Goal: Communication & Community: Ask a question

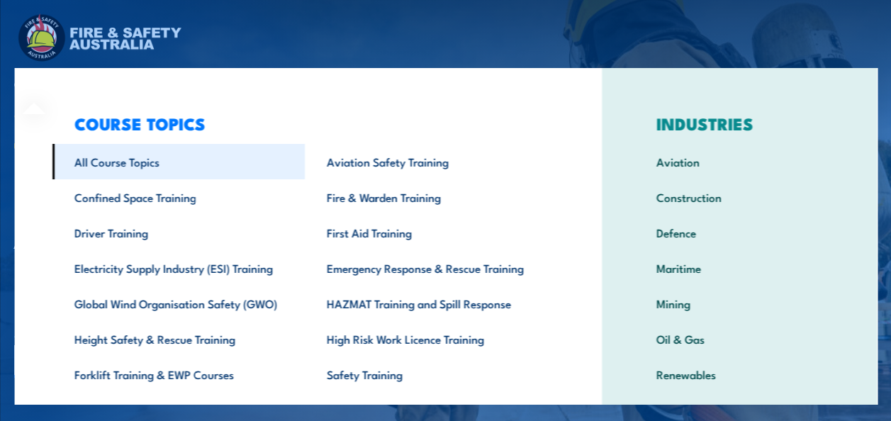
click at [118, 170] on link "All Course Topics" at bounding box center [178, 161] width 252 height 35
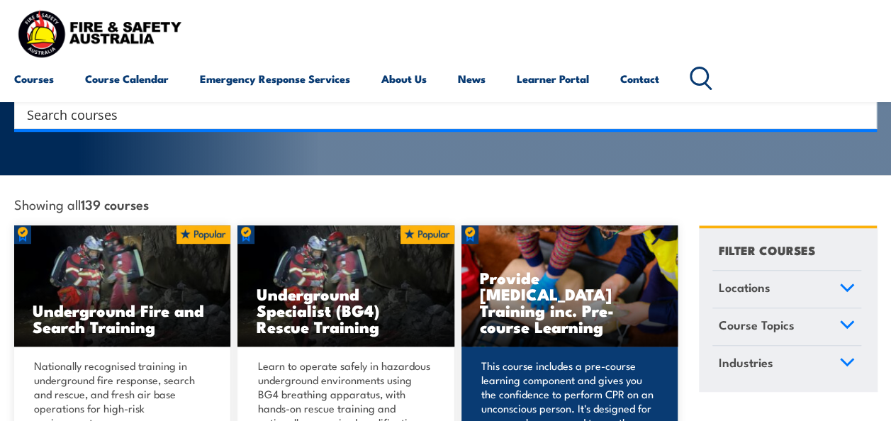
scroll to position [283, 0]
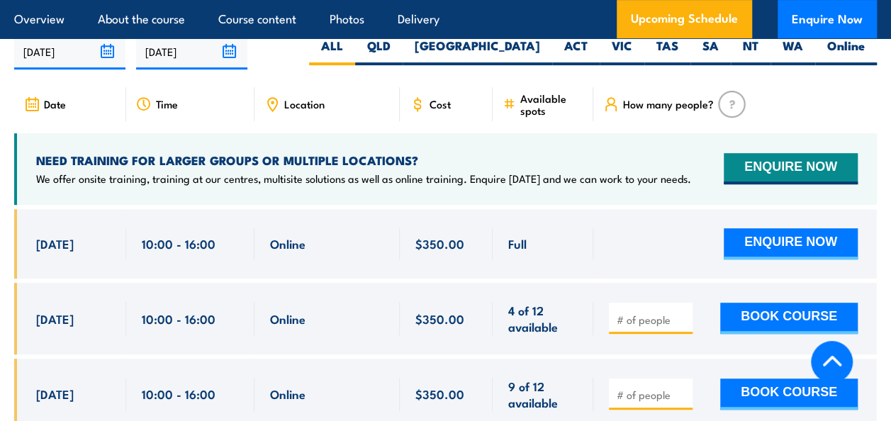
scroll to position [2906, 0]
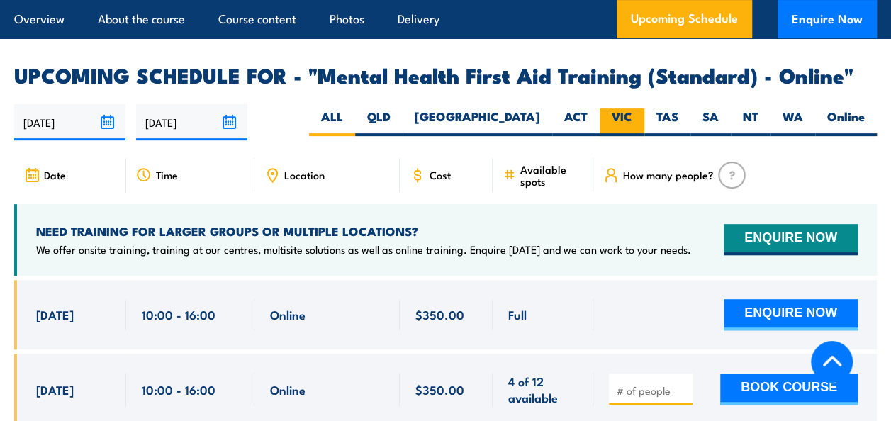
click at [622, 108] on label "VIC" at bounding box center [622, 122] width 45 height 28
click at [632, 108] on input "VIC" at bounding box center [636, 112] width 9 height 9
radio input "true"
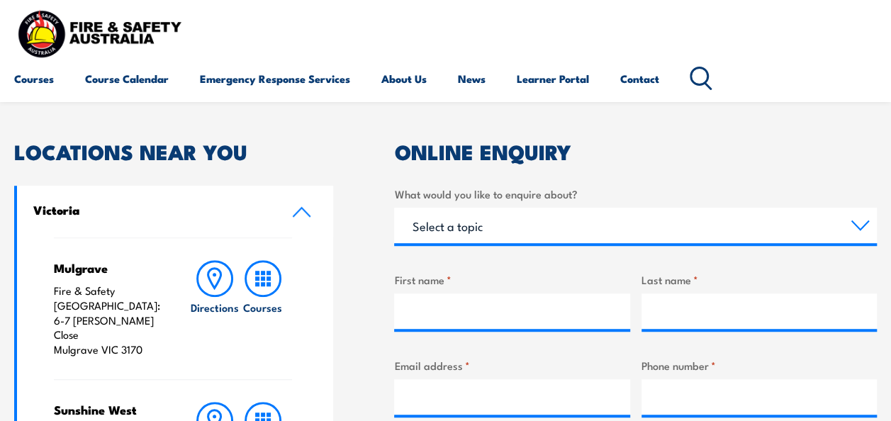
scroll to position [283, 0]
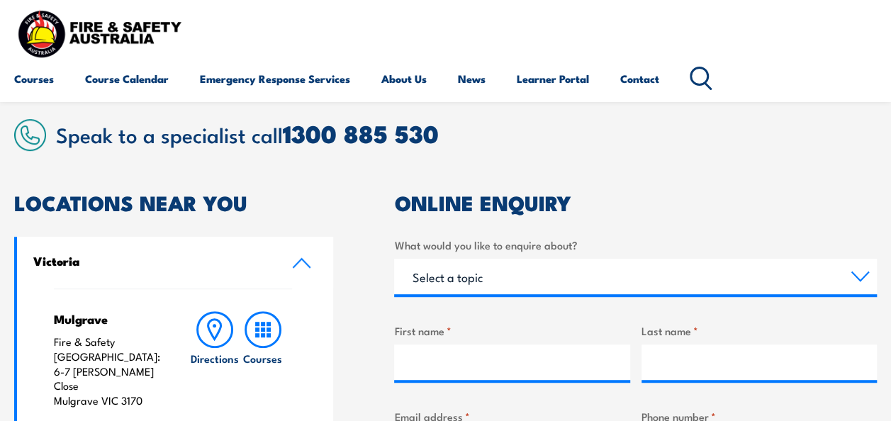
drag, startPoint x: 634, startPoint y: 81, endPoint x: 485, endPoint y: 184, distance: 181.5
click at [505, 281] on select "Select a topic Training Emergency Response Services General Enquiry" at bounding box center [635, 276] width 483 height 35
click at [461, 280] on select "Select a topic Training Emergency Response Services General Enquiry" at bounding box center [635, 276] width 483 height 35
select select "Training"
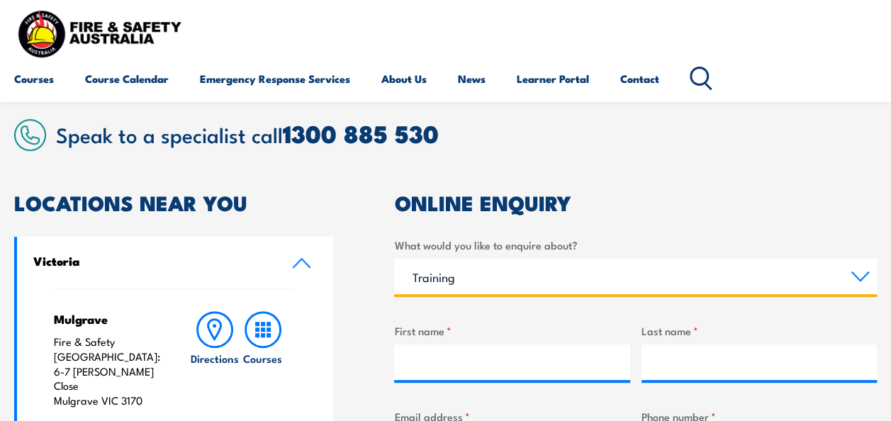
click at [394, 259] on select "Select a topic Training Emergency Response Services General Enquiry" at bounding box center [635, 276] width 483 height 35
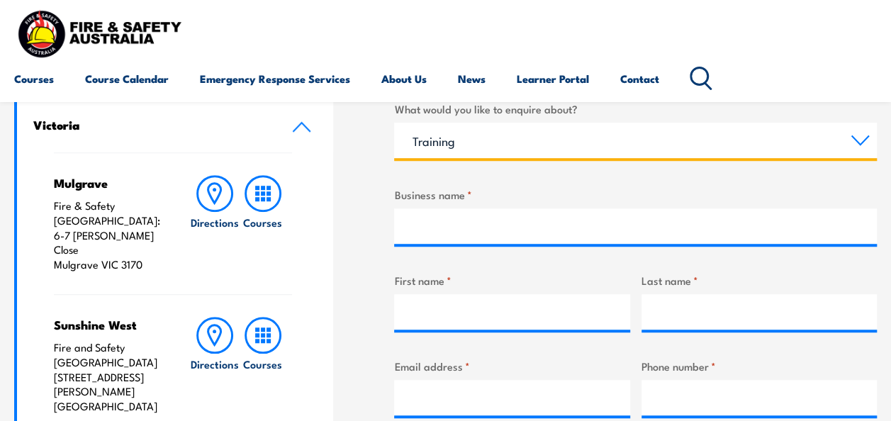
scroll to position [496, 0]
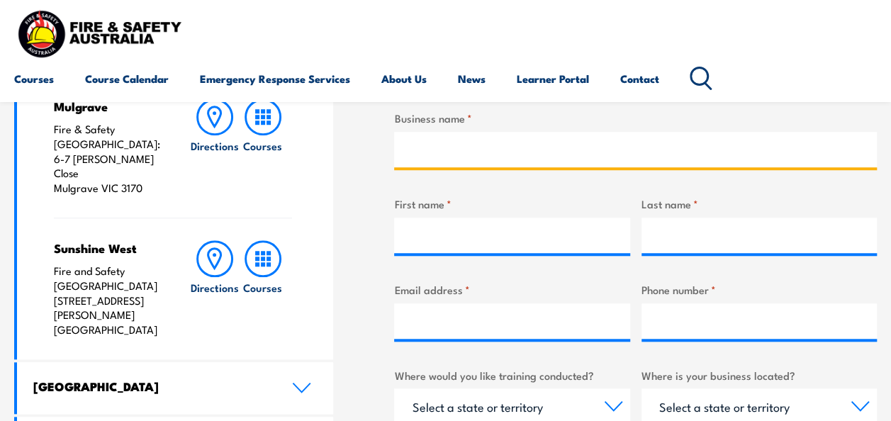
click at [442, 152] on input "Business name *" at bounding box center [635, 149] width 483 height 35
type input "[PERSON_NAME]"
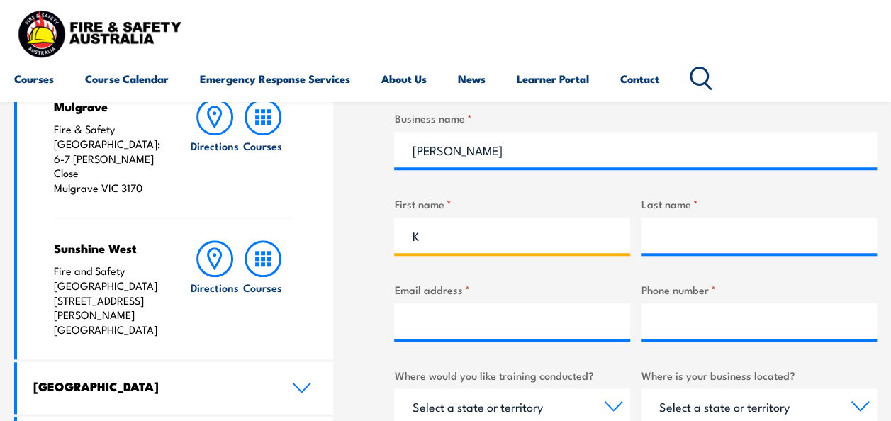
type input "Kayla"
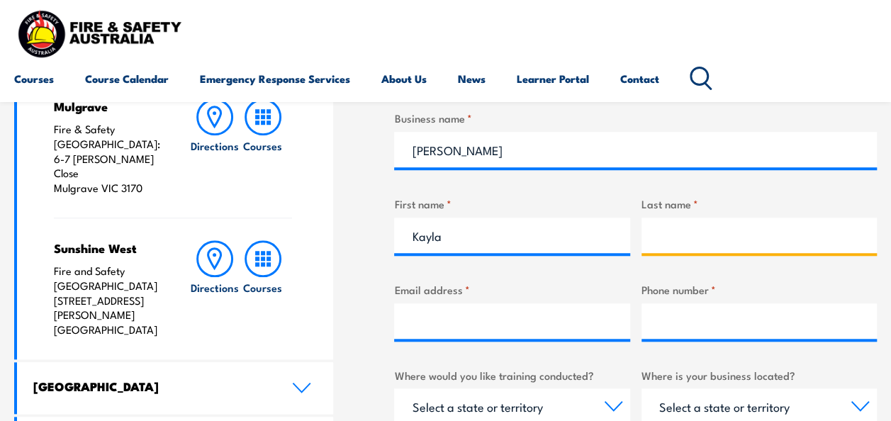
type input "M"
type input "Guise"
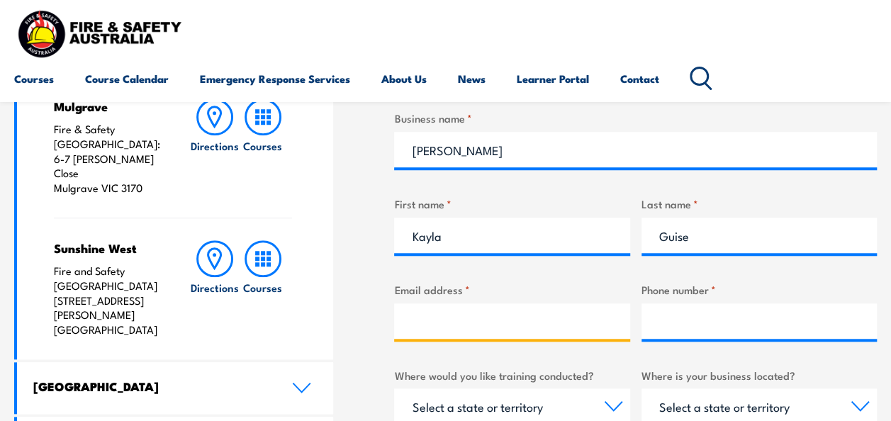
type input "[EMAIL_ADDRESS][PERSON_NAME][DOMAIN_NAME]"
type input "0451475440"
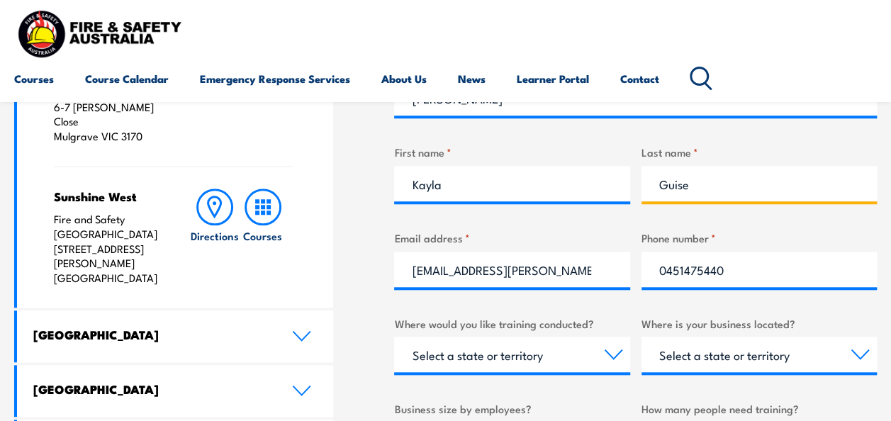
scroll to position [638, 0]
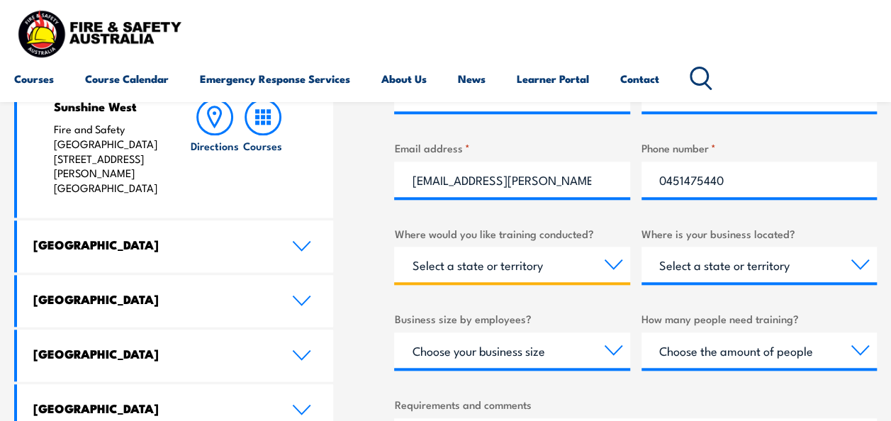
click at [520, 268] on select "Select a state or territory Nationally - multiple locations [GEOGRAPHIC_DATA] […" at bounding box center [511, 264] width 235 height 35
select select "VIC"
click at [394, 247] on select "Select a state or territory Nationally - multiple locations [GEOGRAPHIC_DATA] […" at bounding box center [511, 264] width 235 height 35
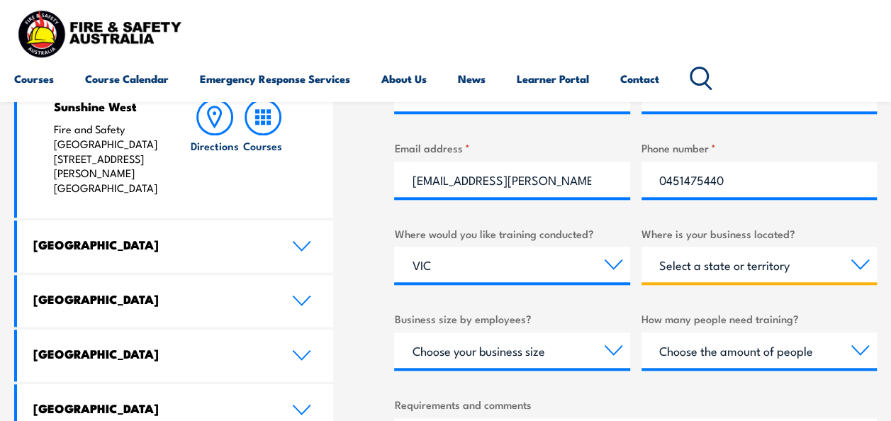
click at [737, 262] on select "Select a state or territory [GEOGRAPHIC_DATA] [GEOGRAPHIC_DATA] [GEOGRAPHIC_DAT…" at bounding box center [758, 264] width 235 height 35
select select "VIC"
click at [641, 247] on select "Select a state or territory [GEOGRAPHIC_DATA] [GEOGRAPHIC_DATA] [GEOGRAPHIC_DAT…" at bounding box center [758, 264] width 235 height 35
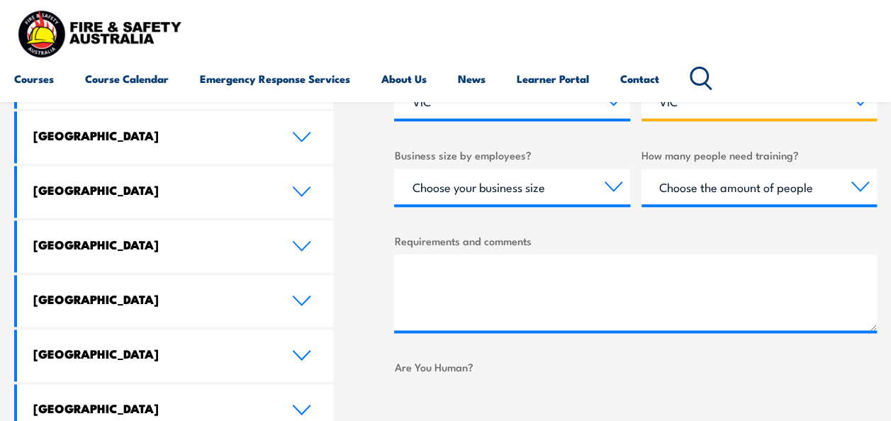
scroll to position [780, 0]
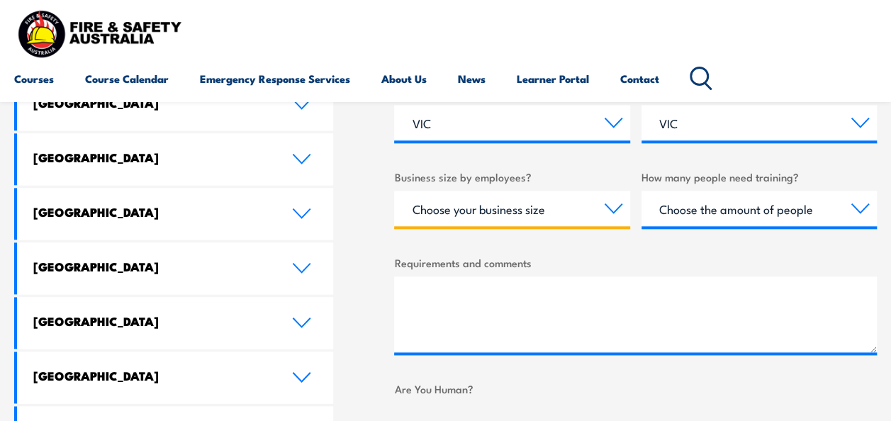
click at [508, 207] on select "Choose your business size 1 to 19 20 to 199 200+" at bounding box center [511, 208] width 235 height 35
click at [495, 202] on select "Choose your business size 1 to 19 20 to 199 200+" at bounding box center [511, 208] width 235 height 35
select select "200+"
click at [394, 191] on select "Choose your business size 1 to 19 20 to 199 200+" at bounding box center [511, 208] width 235 height 35
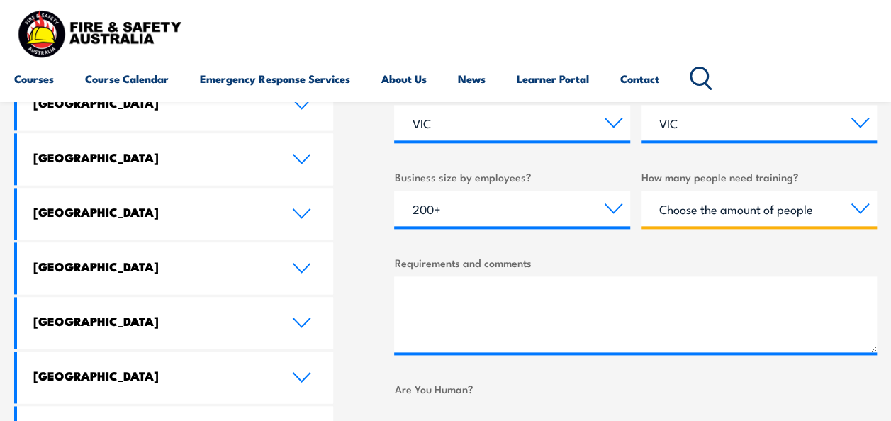
click at [717, 209] on select "Choose the amount of people 1 to 4 5 to 19 20+" at bounding box center [758, 208] width 235 height 35
select select "5 to 19"
click at [641, 191] on select "Choose the amount of people 1 to 4 5 to 19 20+" at bounding box center [758, 208] width 235 height 35
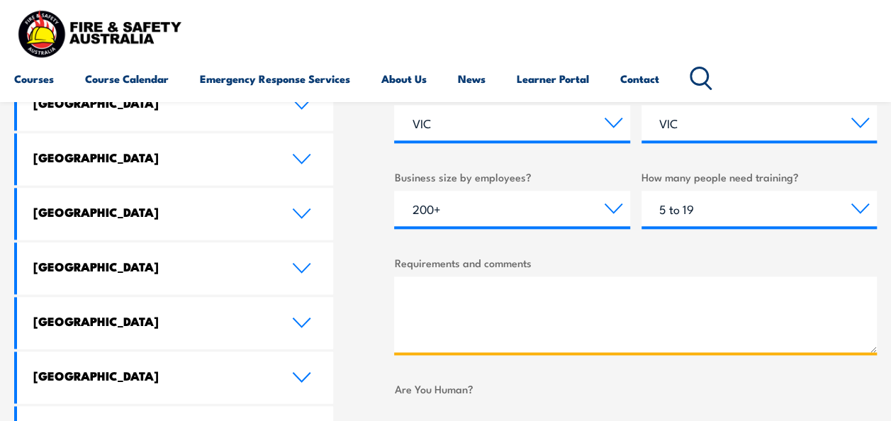
click at [520, 303] on textarea "Requirements and comments" at bounding box center [635, 314] width 483 height 76
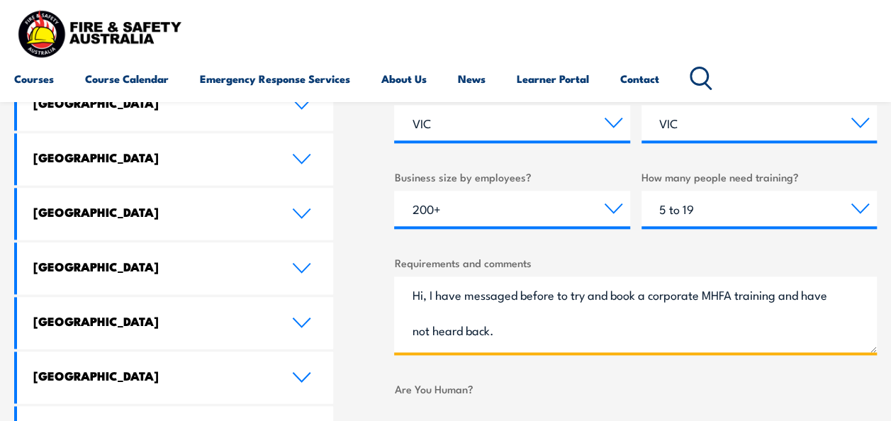
paste textarea "Option 1: Corporate Training – Mental Health First Aid (Blended Delivery) • For…"
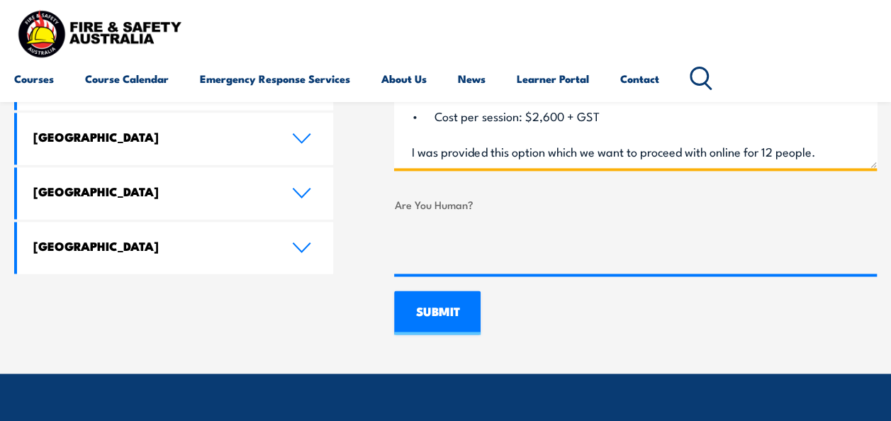
scroll to position [992, 0]
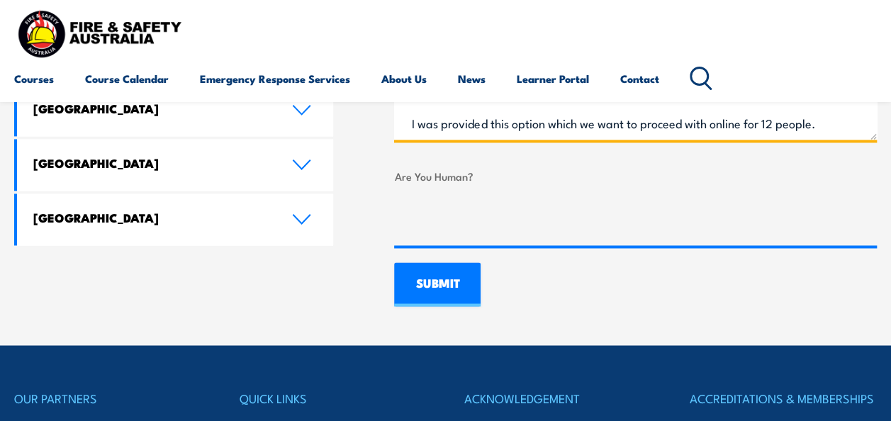
type textarea "Hi, I have messaged before to try and book a corporate MHFA training and have n…"
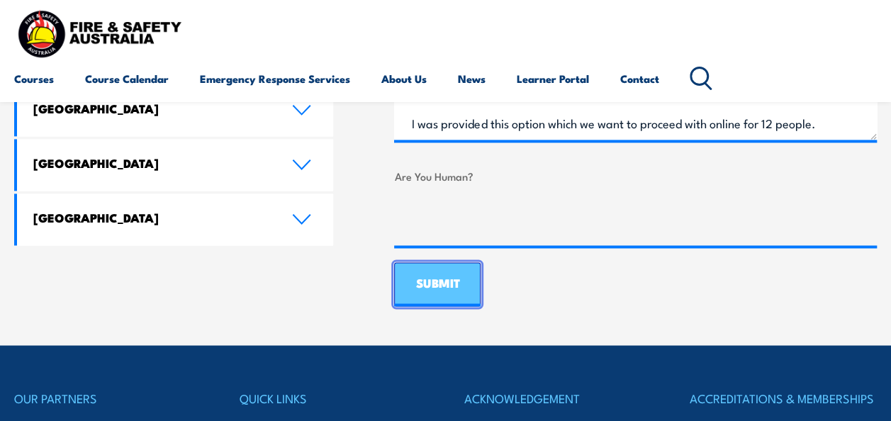
click at [454, 293] on input "SUBMIT" at bounding box center [437, 284] width 86 height 44
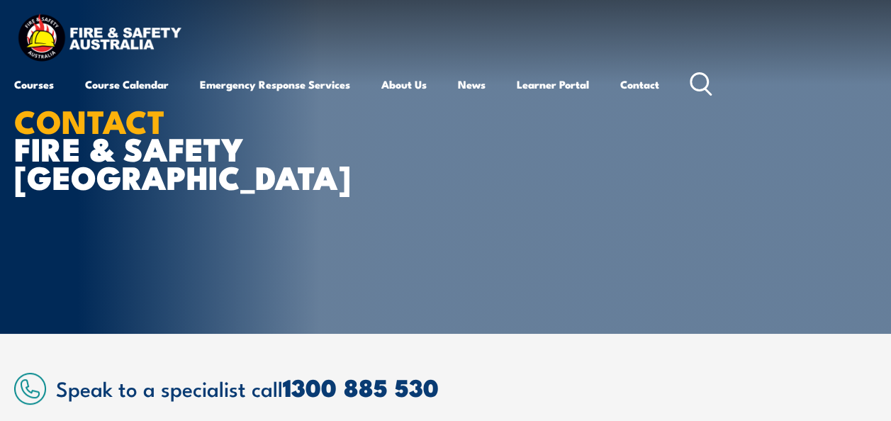
scroll to position [0, 0]
